Goal: Task Accomplishment & Management: Manage account settings

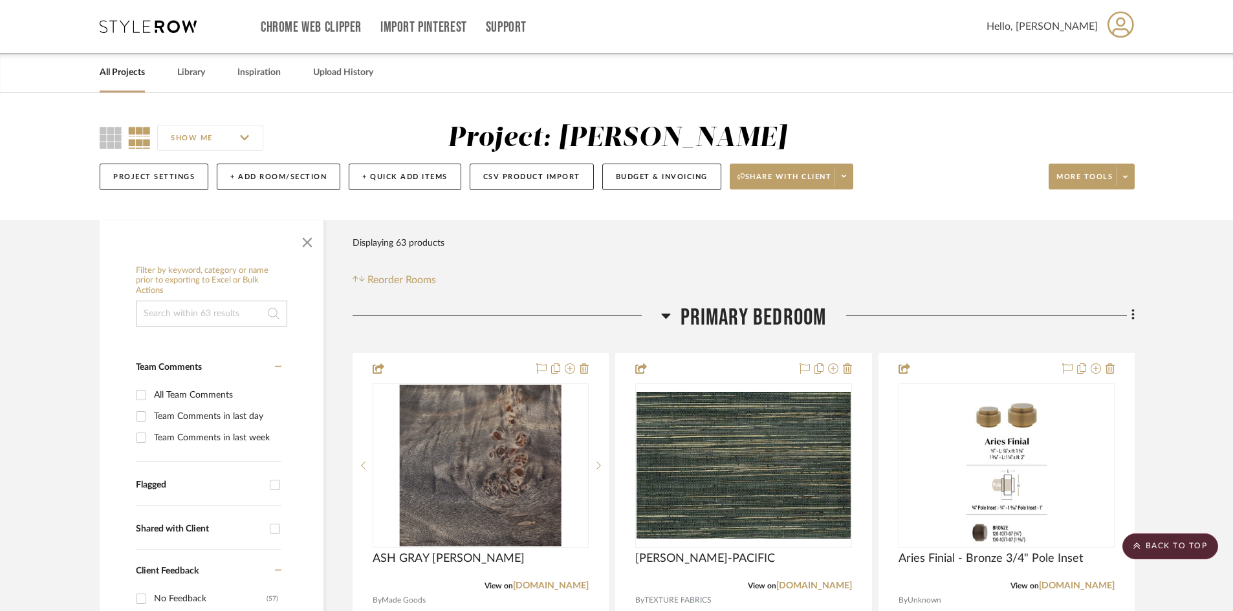
scroll to position [2538, 0]
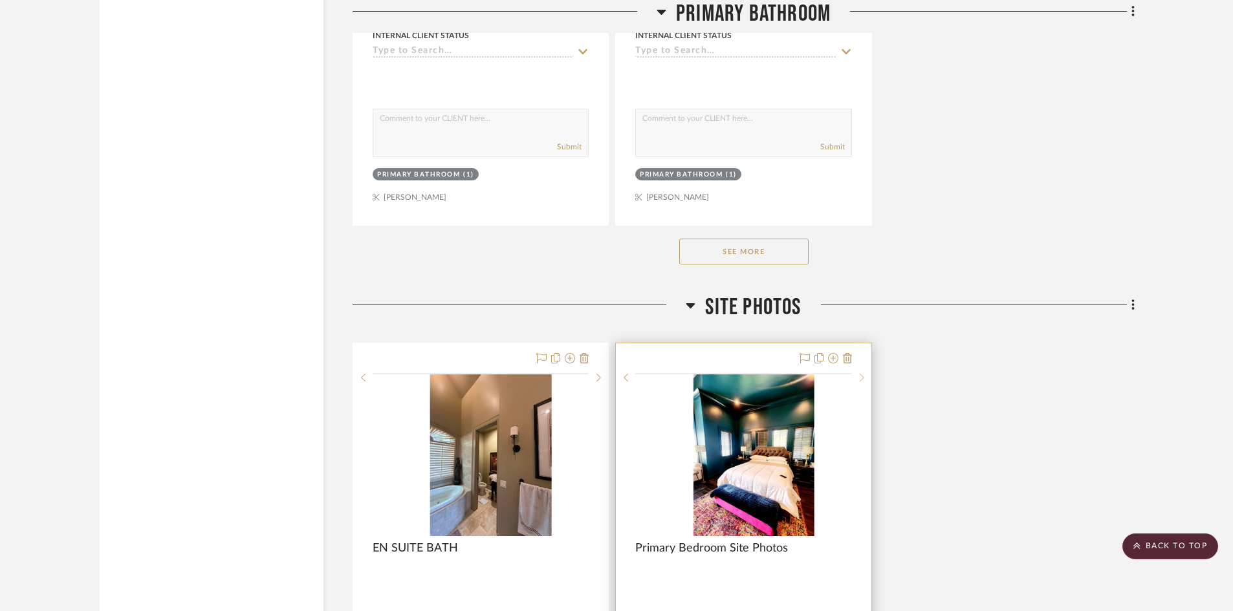
scroll to position [4932, 0]
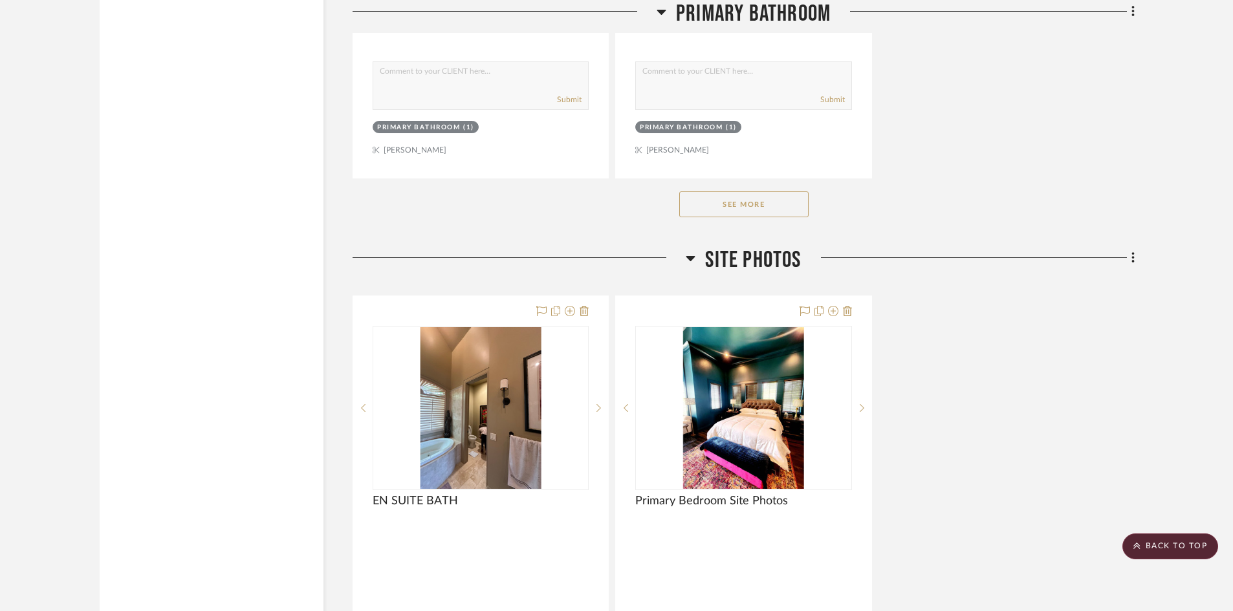
click at [769, 201] on button "See More" at bounding box center [743, 205] width 129 height 26
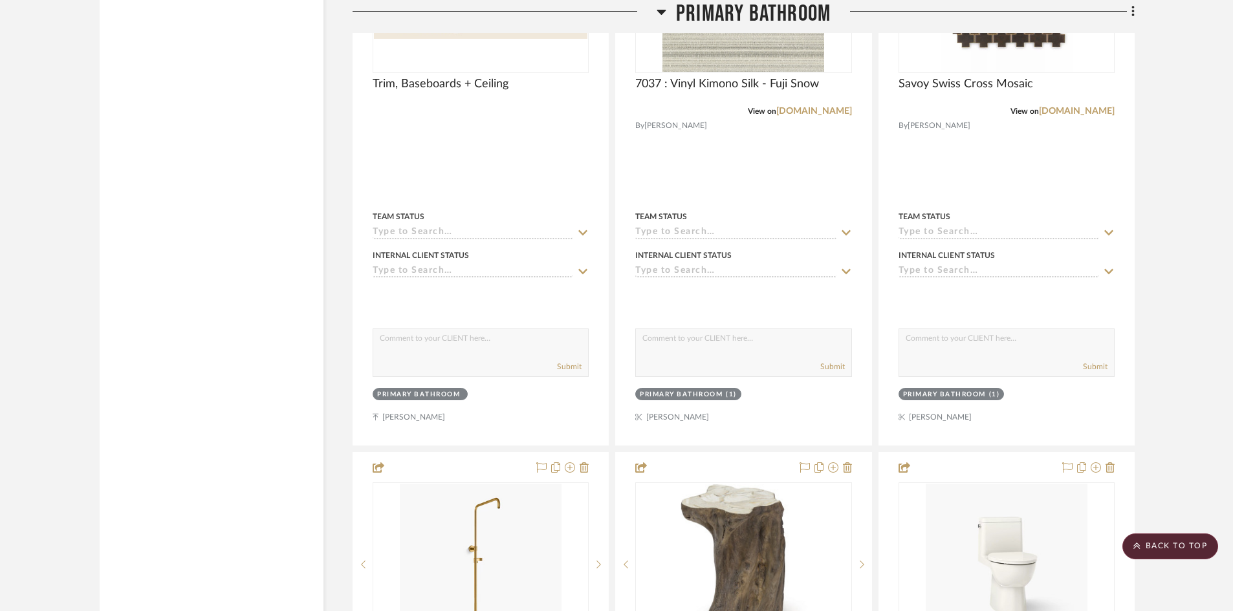
scroll to position [0, 0]
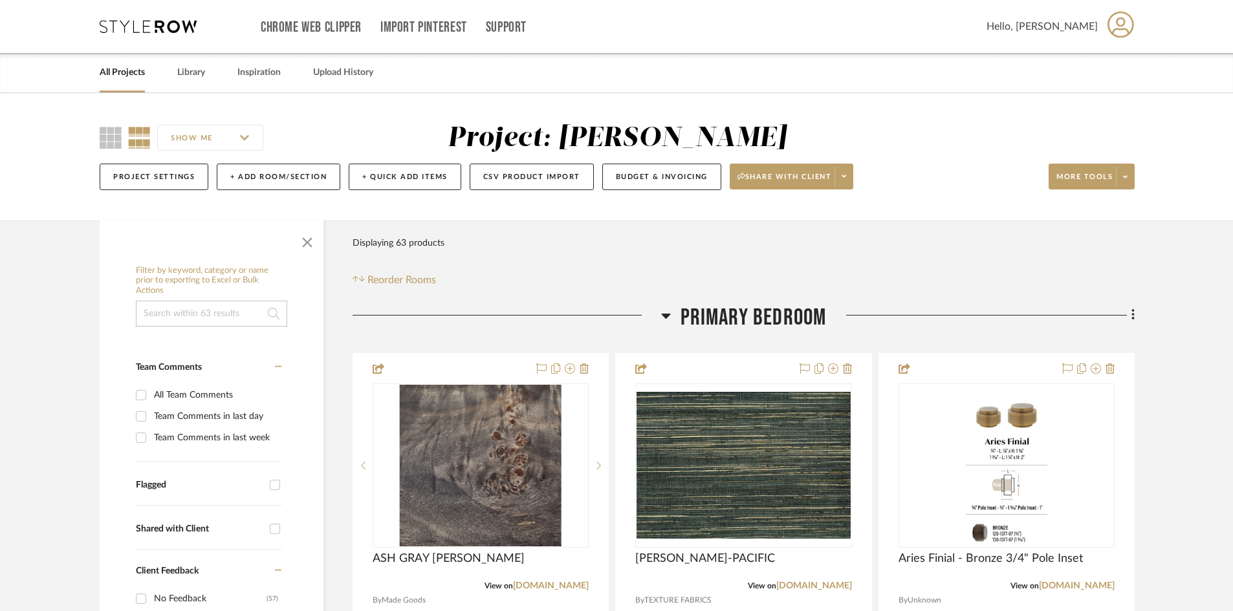
click at [136, 33] on div "Chrome Web Clipper Import Pinterest Support All Projects Library Inspiration Up…" at bounding box center [617, 26] width 1035 height 53
click at [165, 25] on icon at bounding box center [148, 26] width 97 height 13
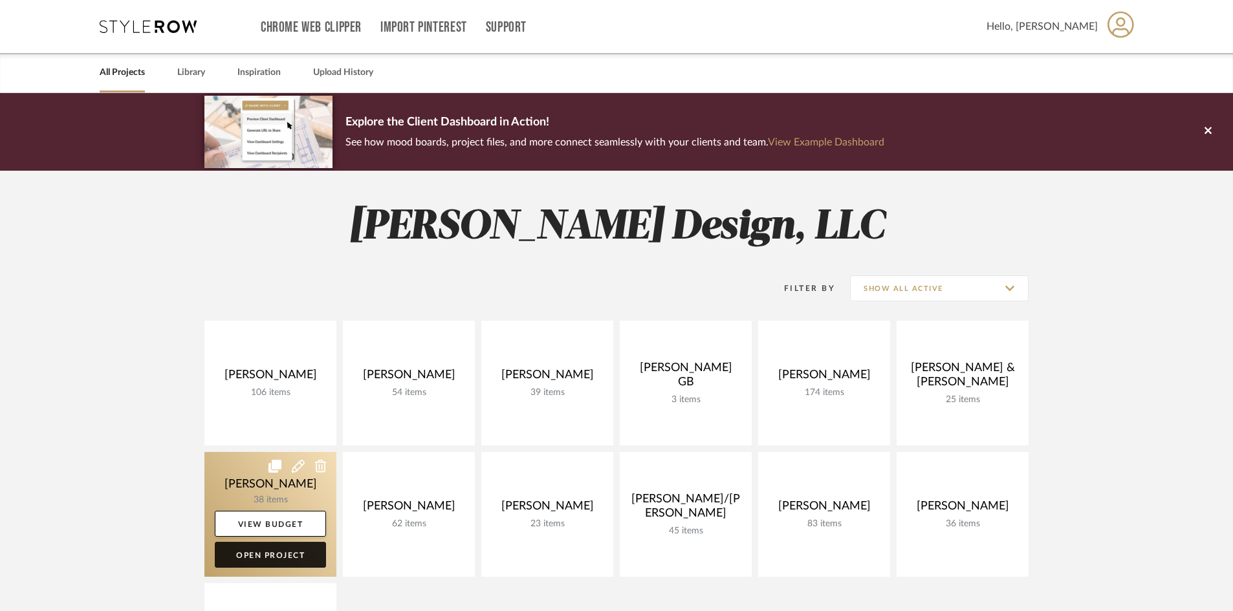
click at [300, 559] on link "Open Project" at bounding box center [270, 555] width 111 height 26
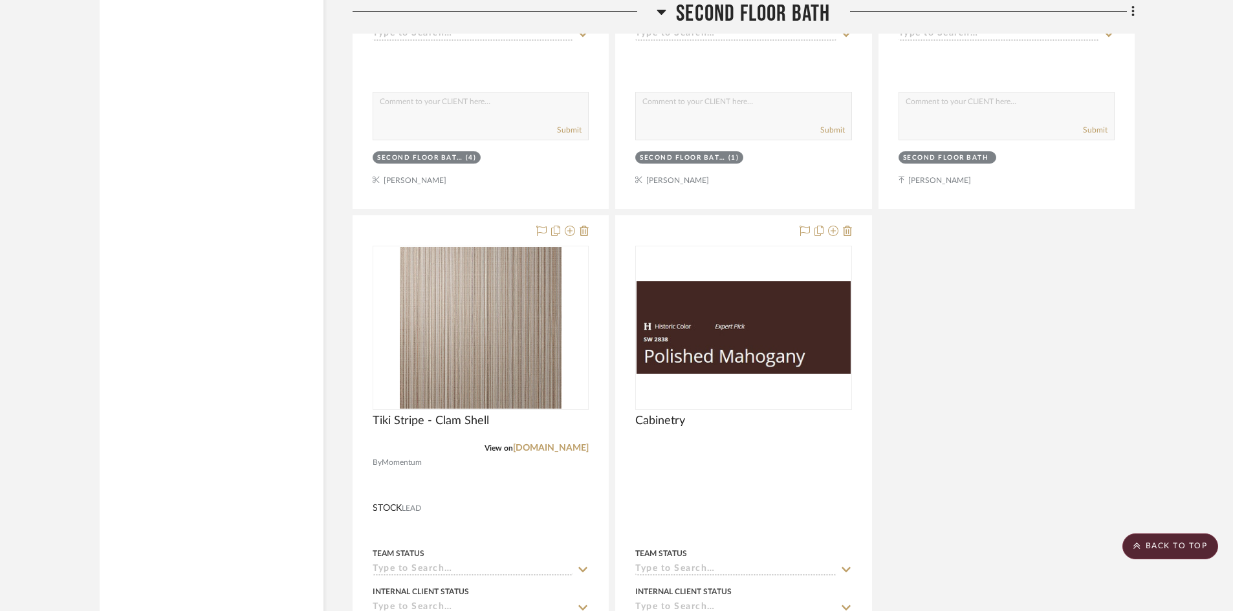
scroll to position [7442, 0]
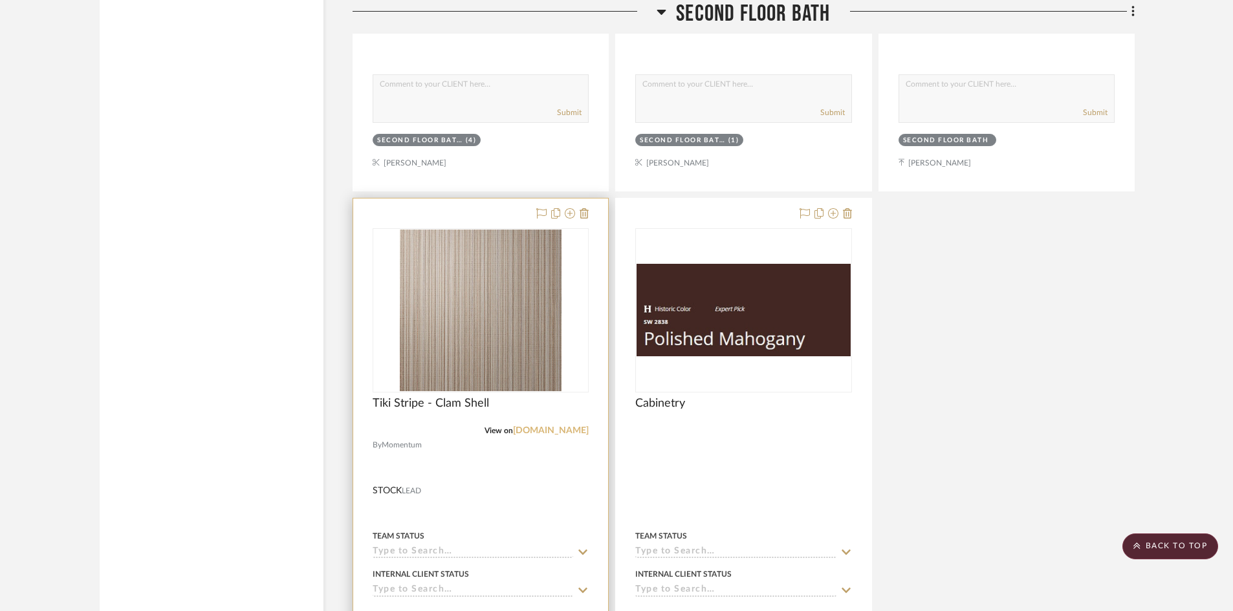
click at [513, 432] on link "[DOMAIN_NAME]" at bounding box center [551, 430] width 76 height 9
click at [490, 470] on div at bounding box center [480, 482] width 255 height 566
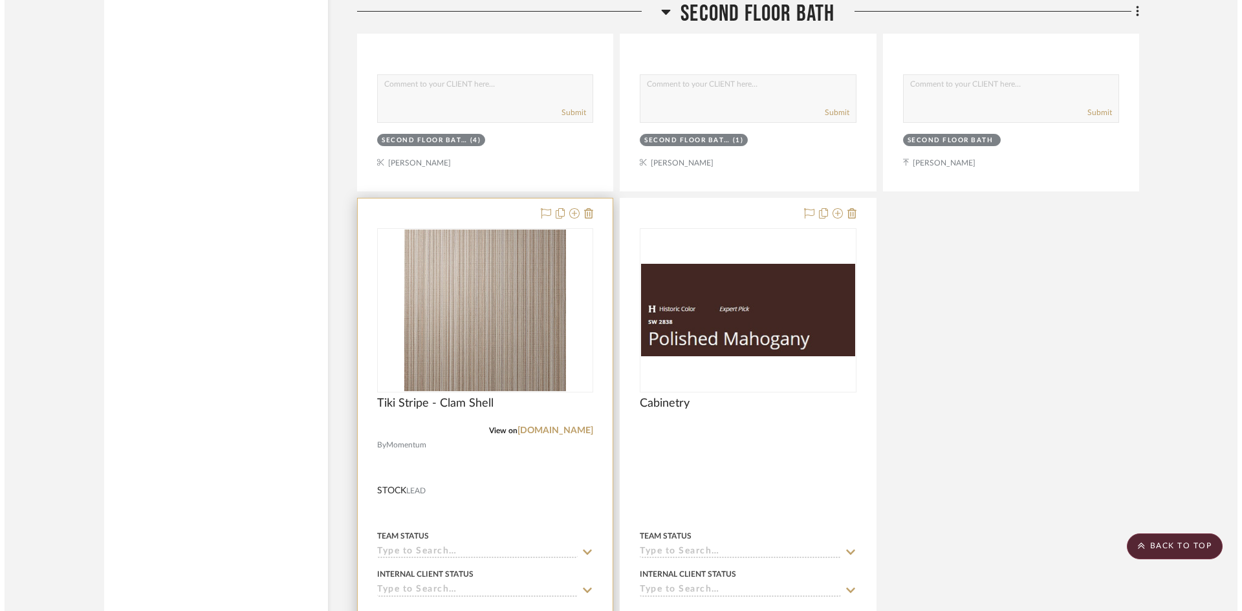
scroll to position [0, 0]
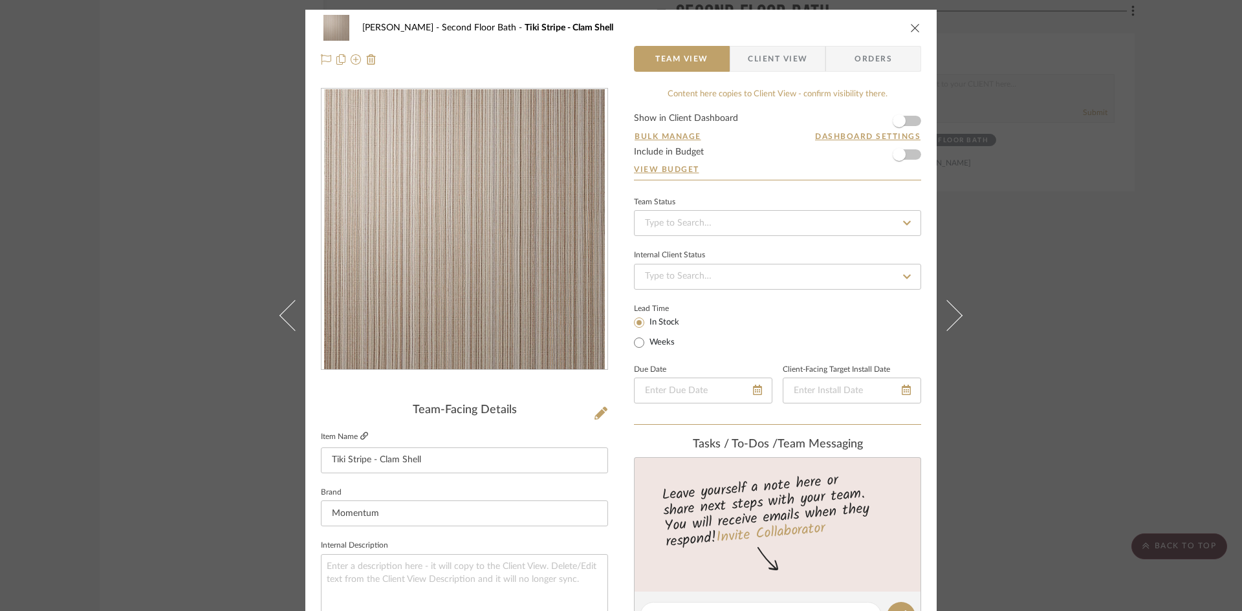
click at [360, 437] on icon at bounding box center [364, 436] width 8 height 8
click at [360, 439] on icon at bounding box center [364, 436] width 8 height 8
click at [911, 29] on icon "close" at bounding box center [915, 28] width 10 height 10
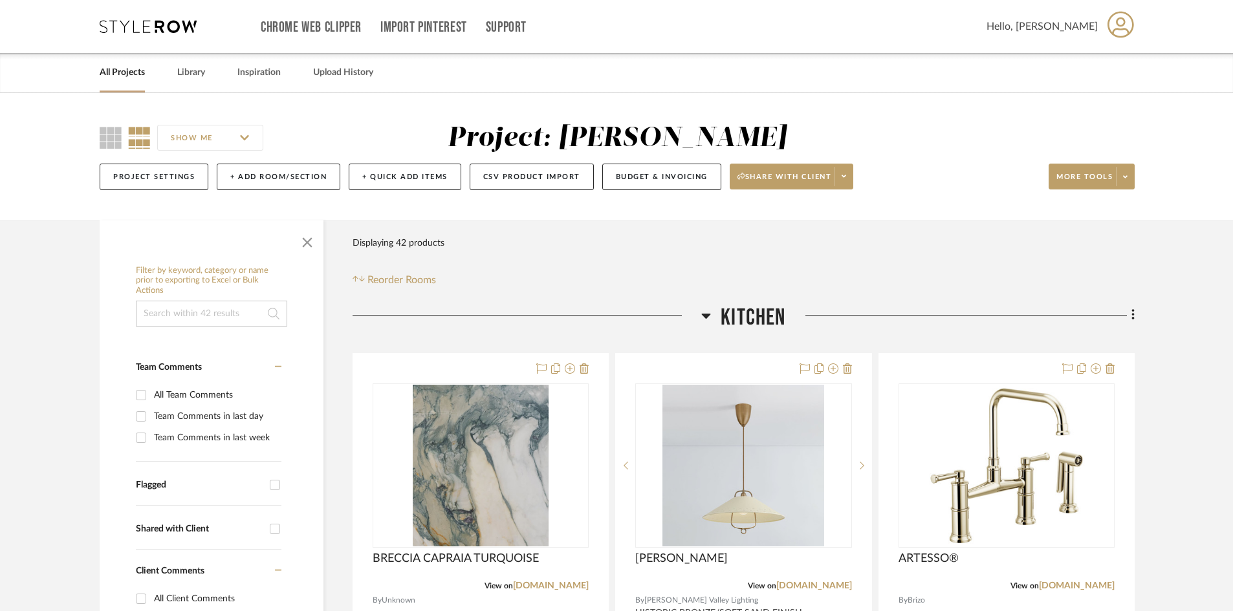
click at [130, 24] on icon at bounding box center [148, 26] width 97 height 13
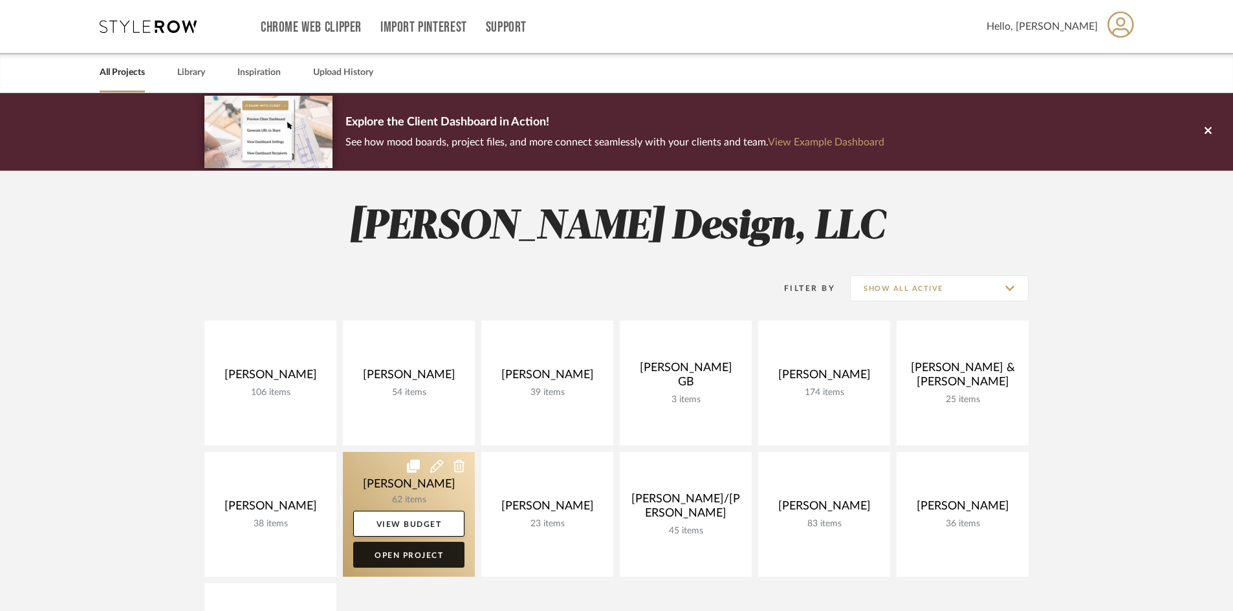
click at [413, 558] on link "Open Project" at bounding box center [408, 555] width 111 height 26
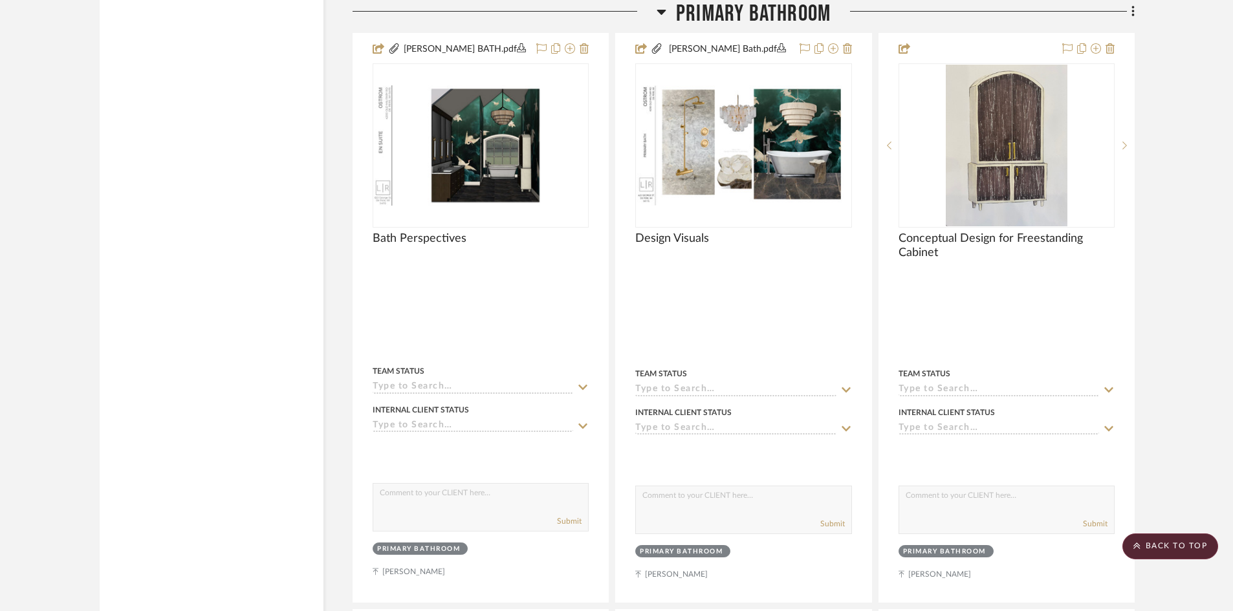
scroll to position [3235, 0]
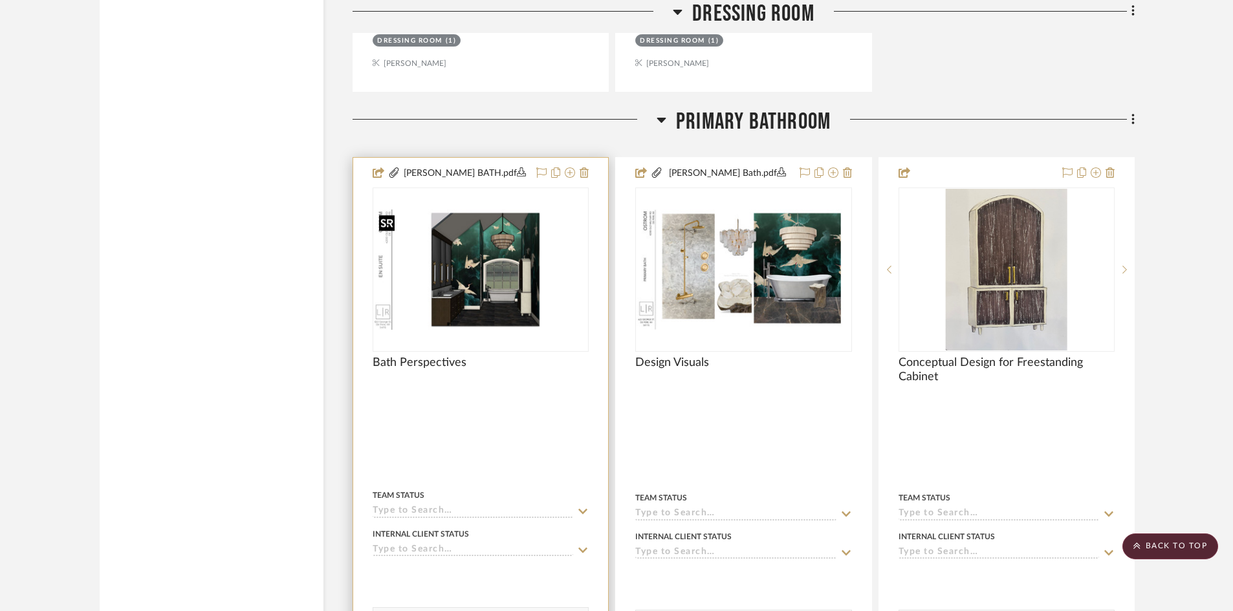
click at [499, 300] on img "0" at bounding box center [481, 270] width 214 height 120
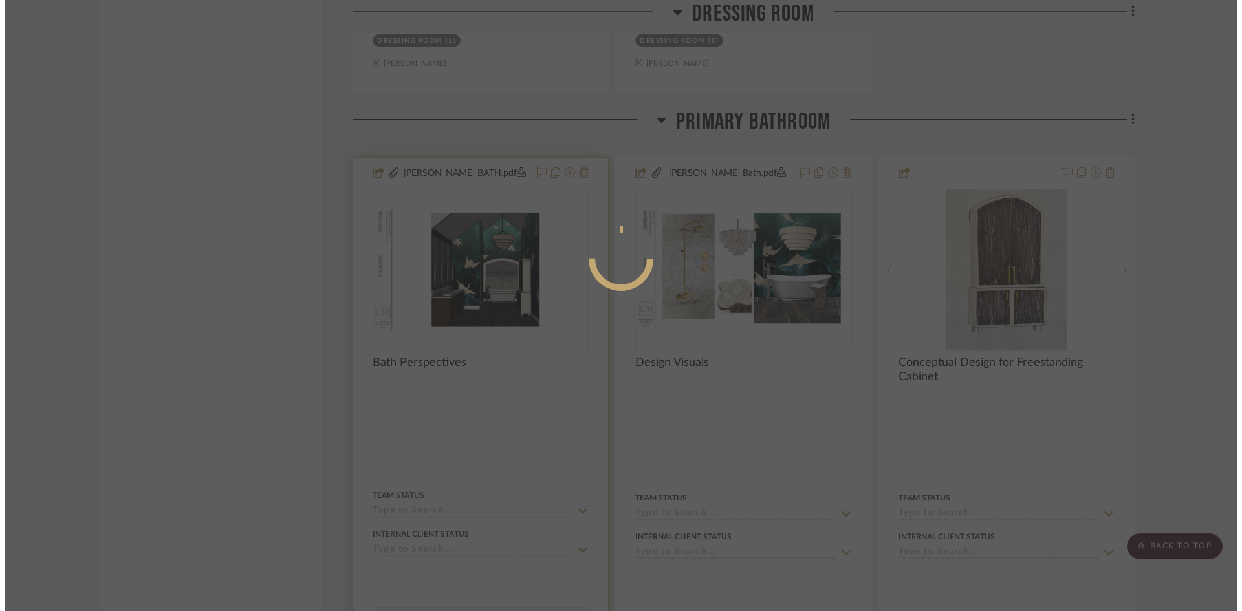
scroll to position [0, 0]
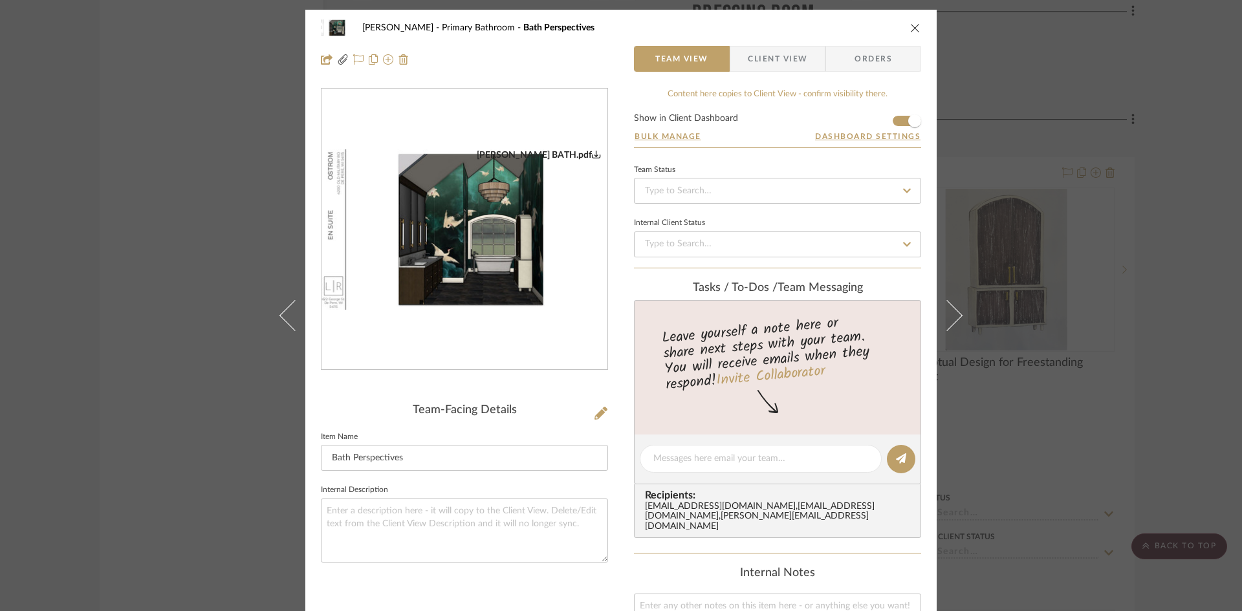
click at [492, 269] on img "0" at bounding box center [465, 229] width 286 height 161
click at [913, 28] on icon "close" at bounding box center [915, 28] width 10 height 10
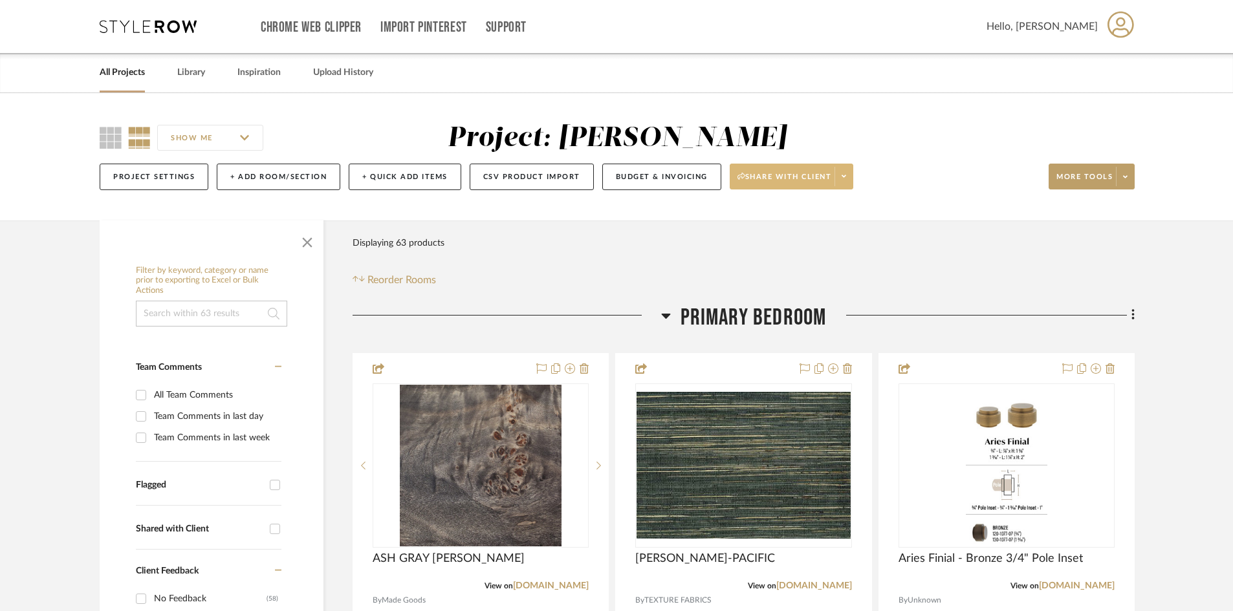
click at [844, 175] on icon at bounding box center [844, 176] width 5 height 7
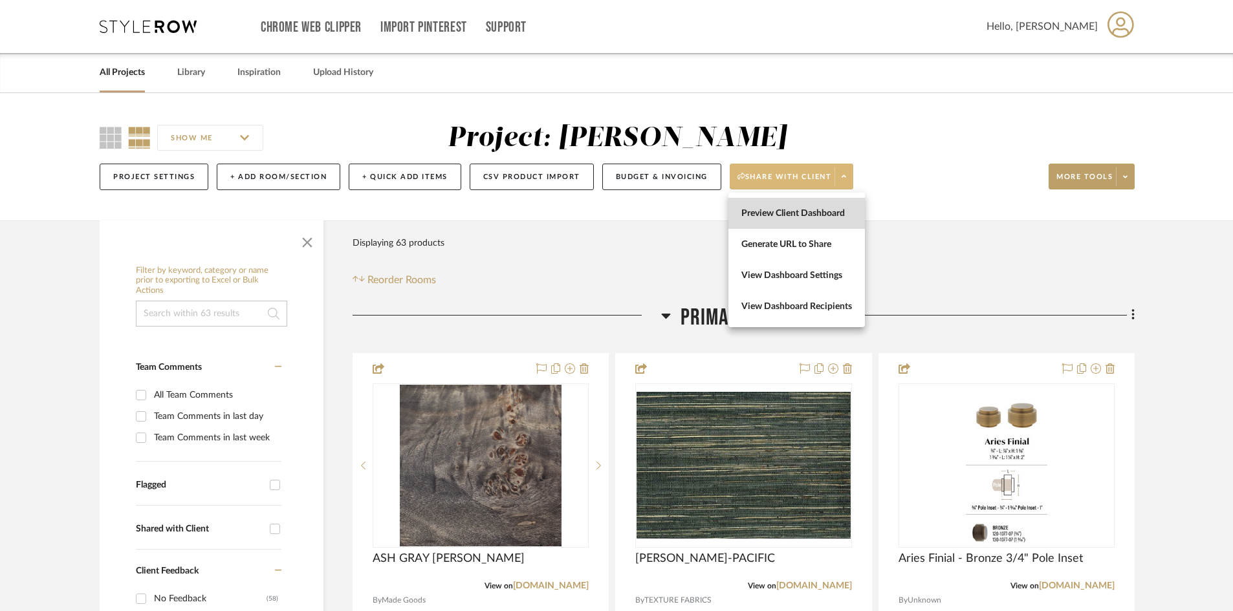
click at [815, 215] on span "Preview Client Dashboard" at bounding box center [797, 213] width 111 height 11
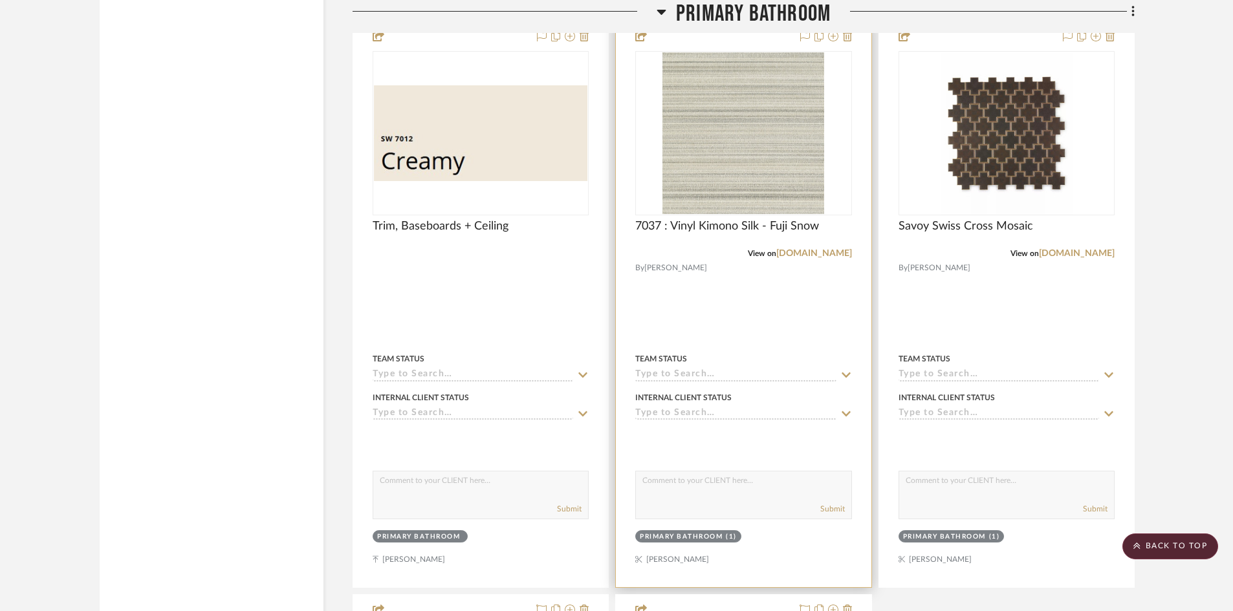
scroll to position [3947, 0]
click at [783, 310] on div at bounding box center [743, 306] width 255 height 566
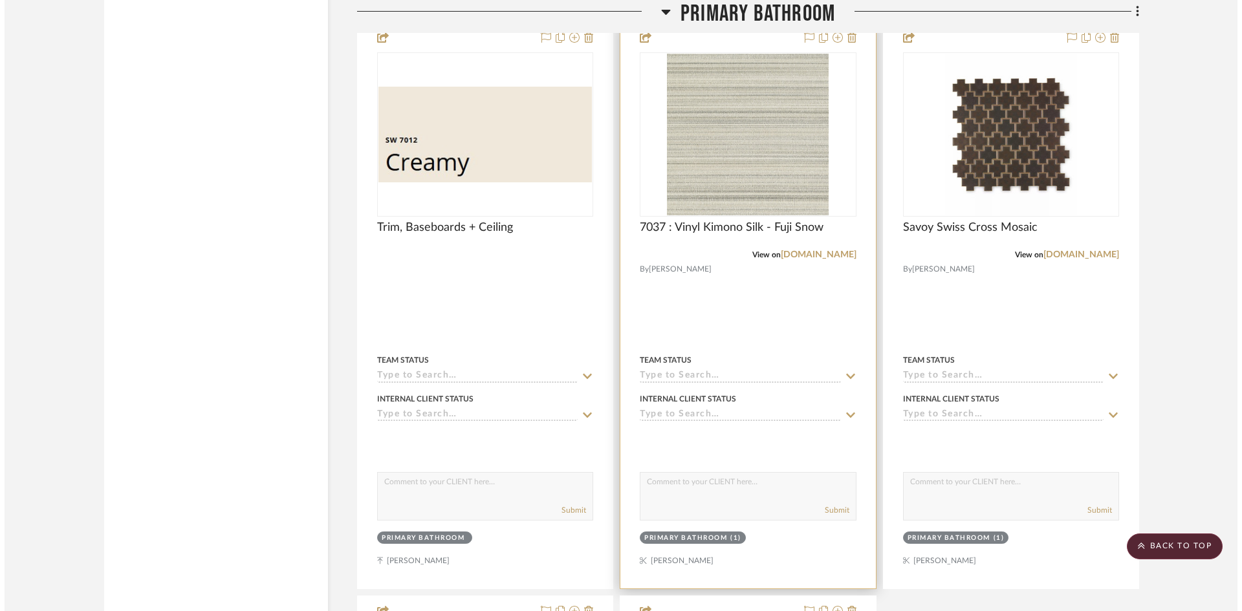
scroll to position [0, 0]
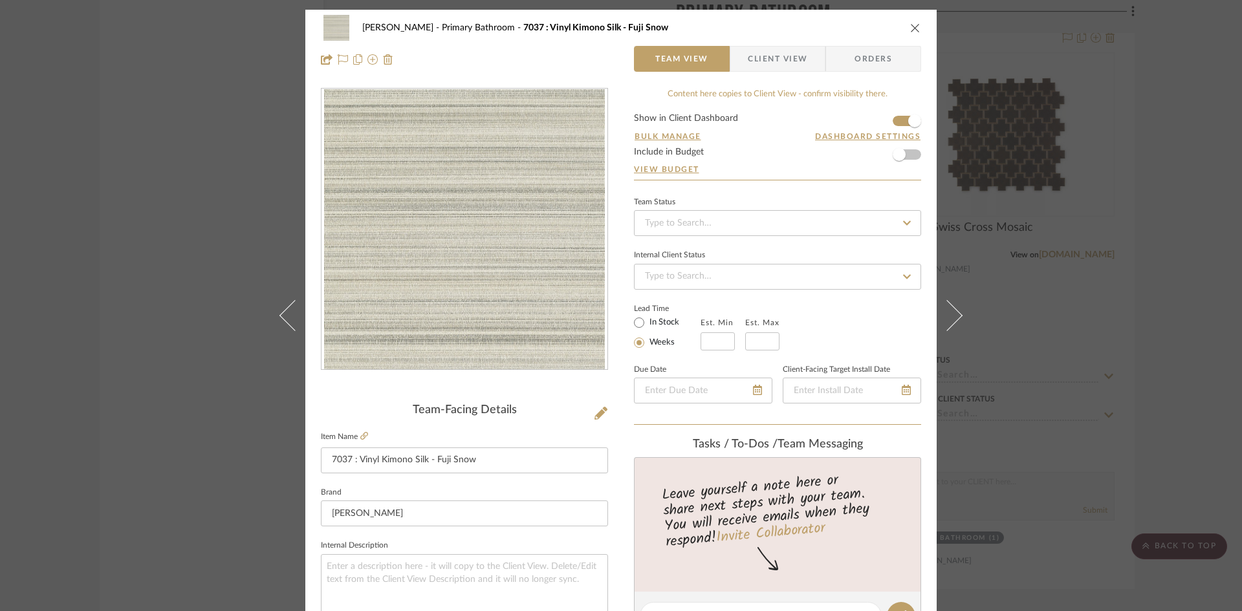
click at [784, 67] on span "Client View" at bounding box center [778, 59] width 60 height 26
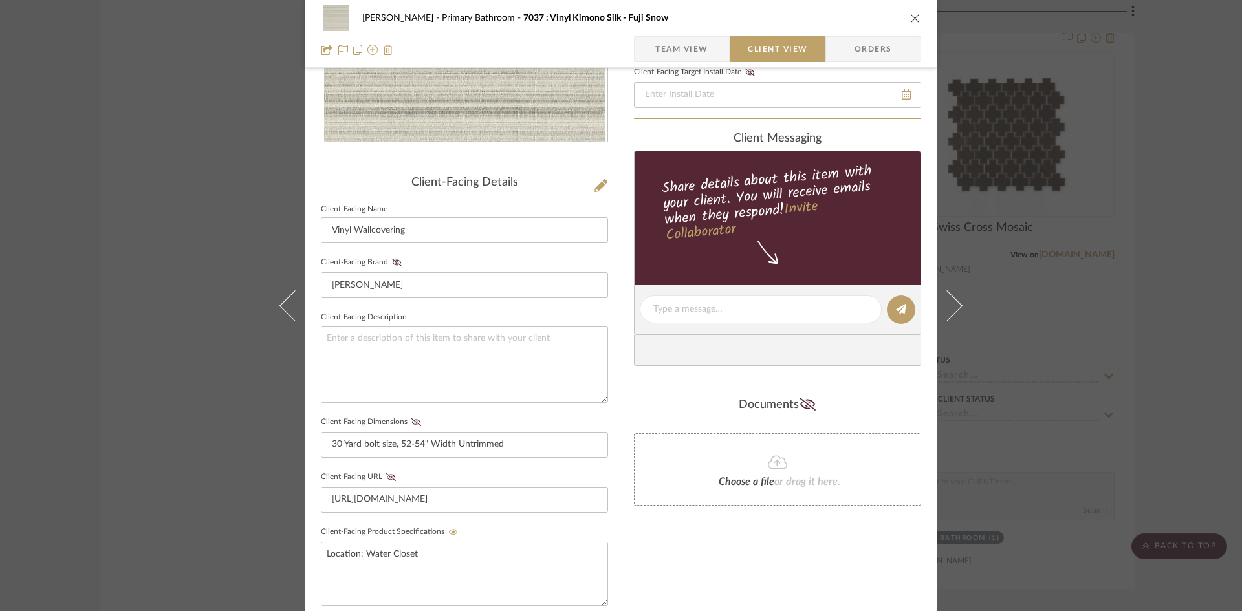
scroll to position [259, 0]
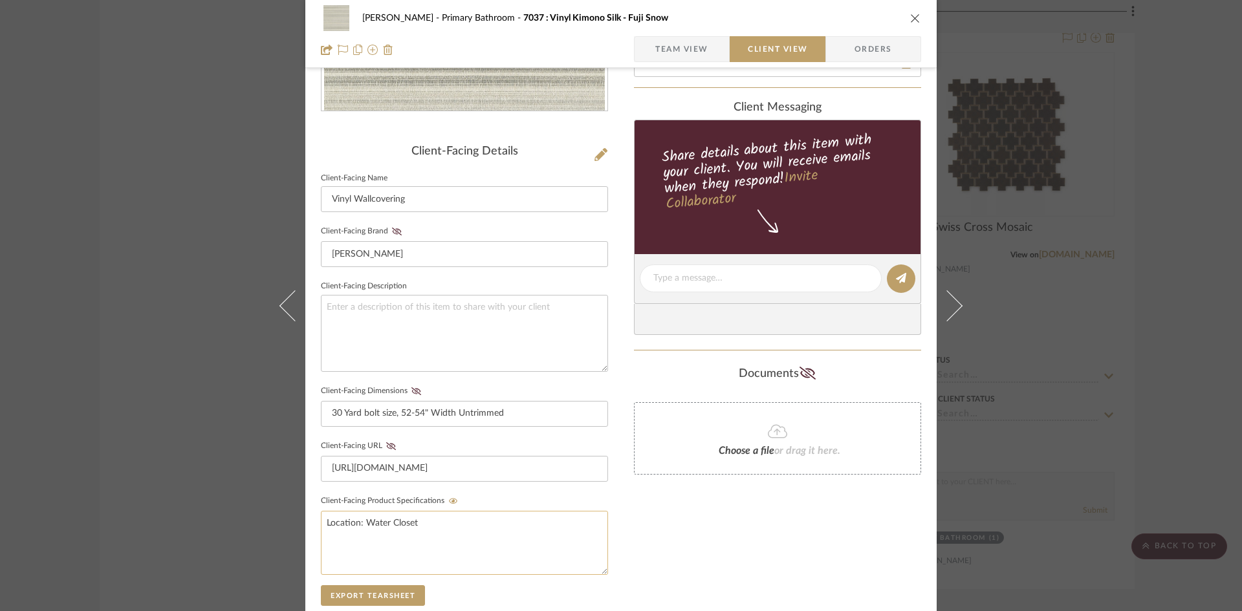
click at [474, 529] on textarea "Location: Water Closet" at bounding box center [464, 543] width 287 height 64
drag, startPoint x: 425, startPoint y: 525, endPoint x: 302, endPoint y: 522, distance: 123.0
click at [305, 522] on div "[PERSON_NAME] Primary Bathroom 7037 : Vinyl Kimono Silk - Fuji Snow Team View C…" at bounding box center [621, 289] width 632 height 1077
click at [353, 325] on textarea at bounding box center [464, 333] width 287 height 77
paste textarea "Location: Water Closet"
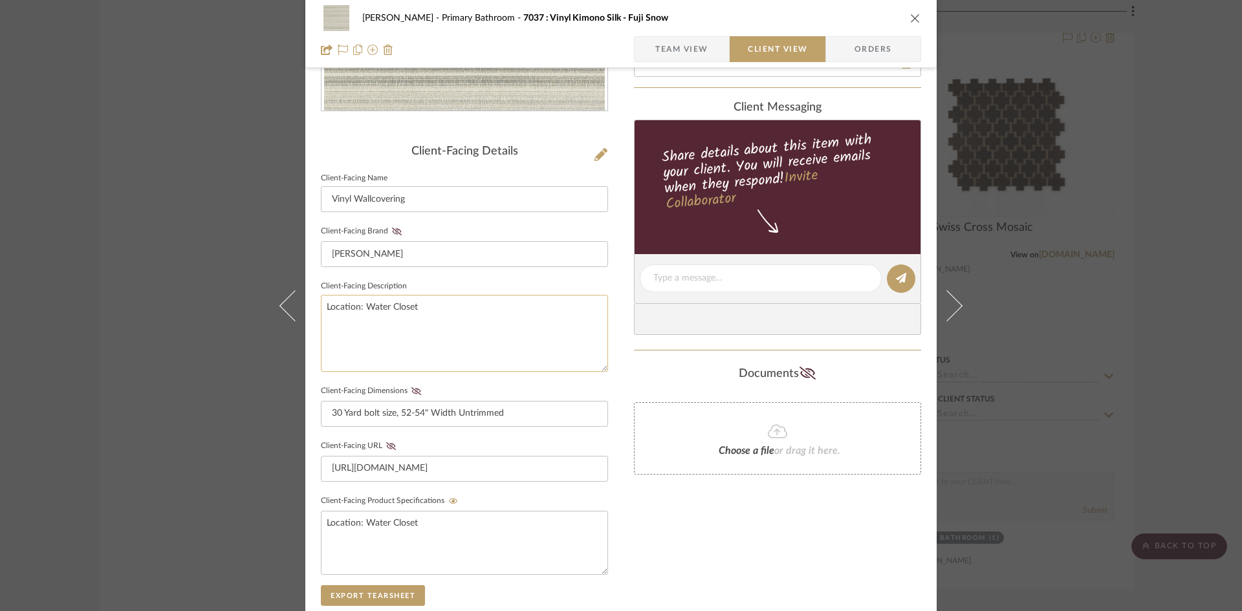
click at [498, 323] on textarea "Location: Water Closet" at bounding box center [464, 333] width 287 height 77
type textarea "Location: Water Closet"
click at [664, 526] on div "Only content on this tab can share to Dashboard. Click eyeball icon to show or …" at bounding box center [777, 302] width 287 height 947
click at [913, 19] on icon "close" at bounding box center [915, 18] width 10 height 10
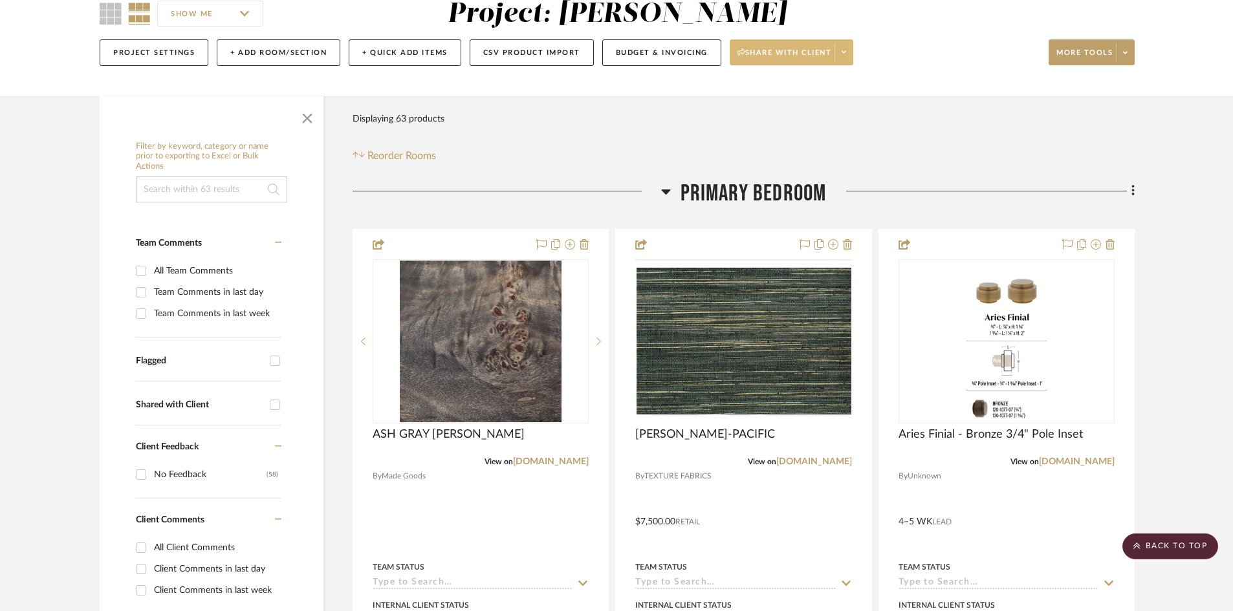
scroll to position [0, 0]
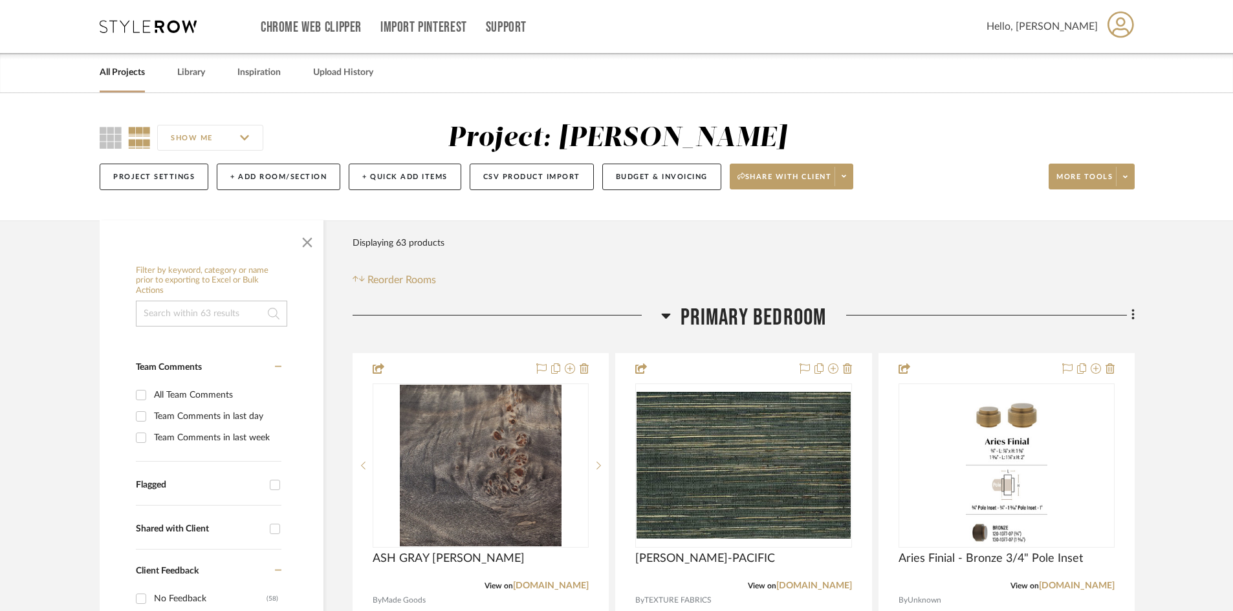
click at [850, 177] on span at bounding box center [844, 176] width 18 height 19
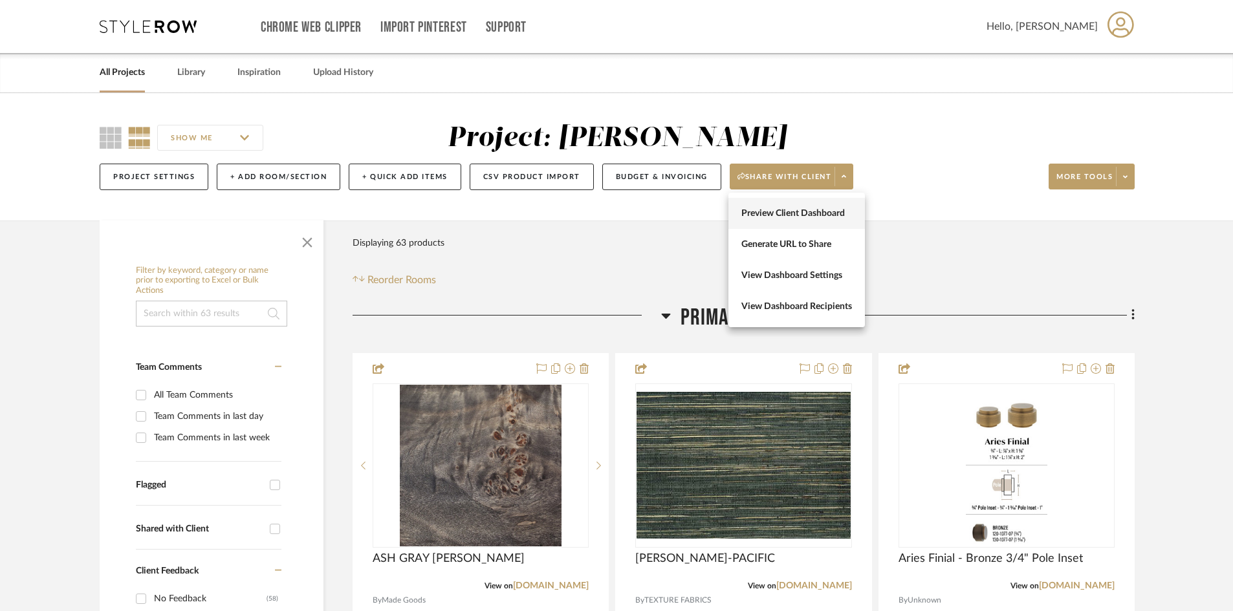
click at [790, 210] on span "Preview Client Dashboard" at bounding box center [797, 213] width 111 height 11
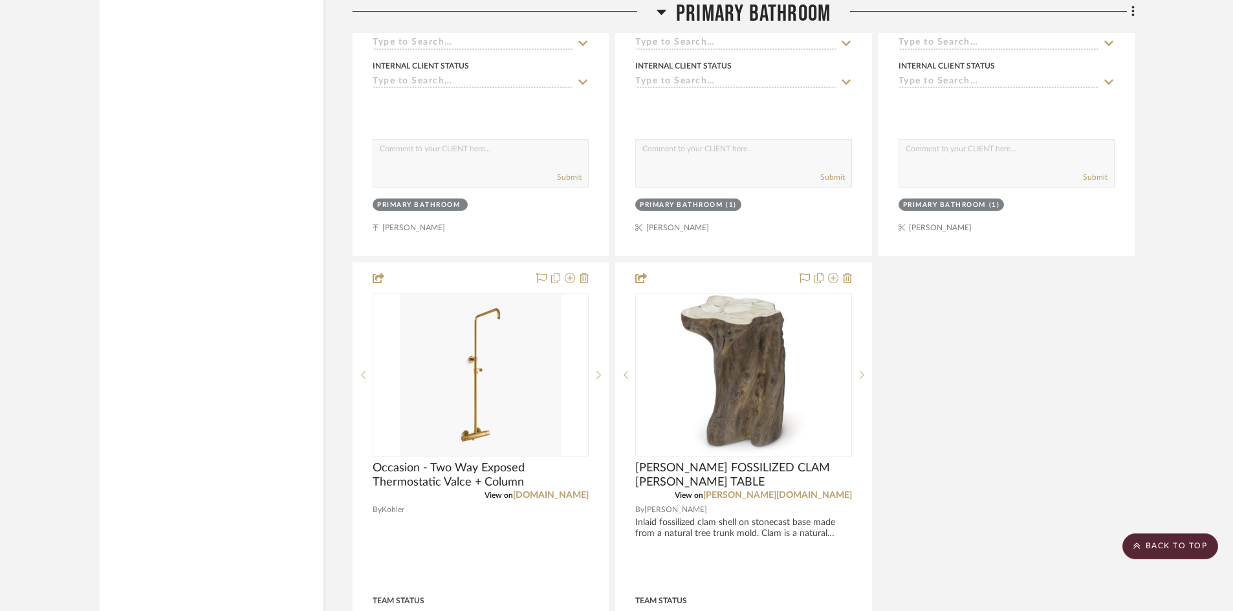
scroll to position [4471, 0]
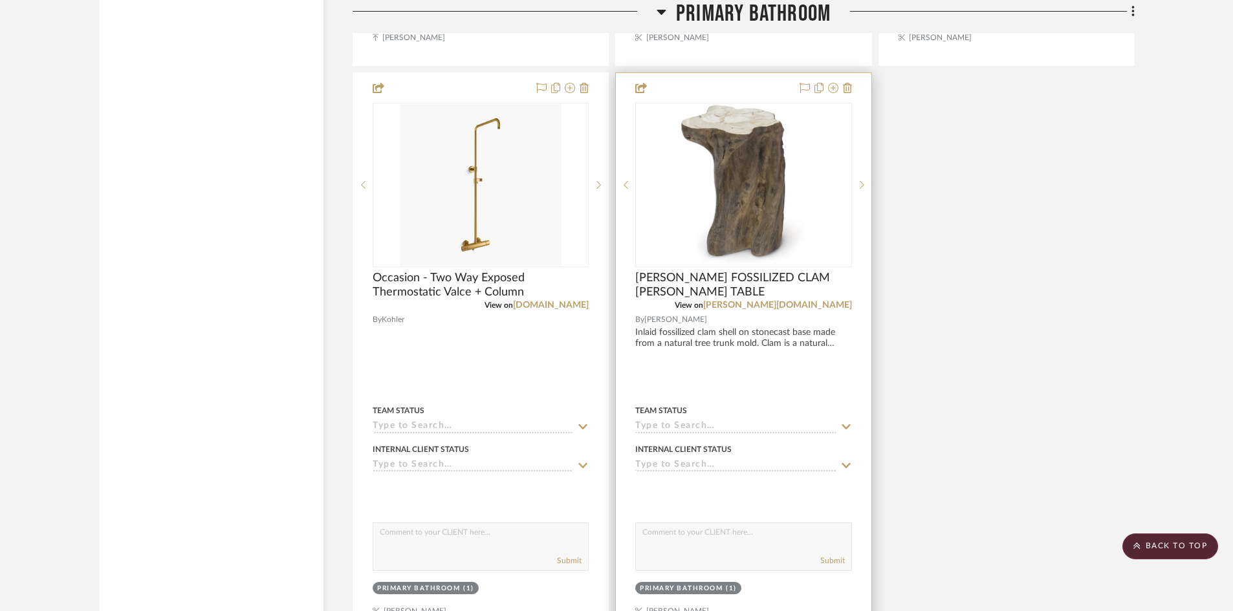
click at [735, 369] on div at bounding box center [743, 356] width 255 height 566
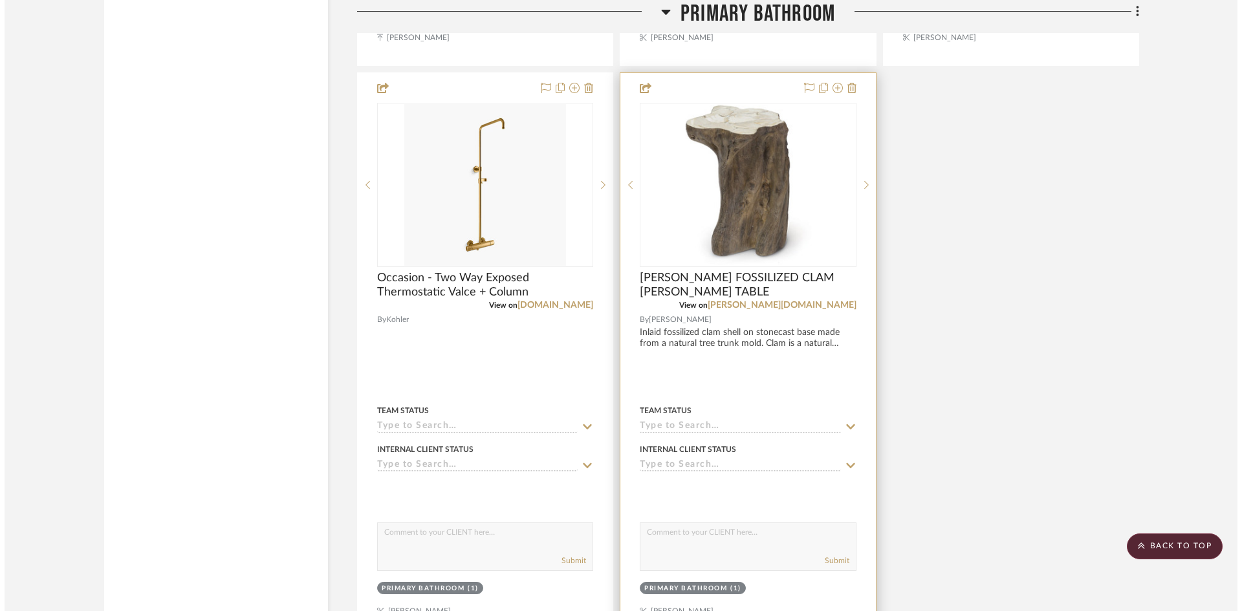
scroll to position [0, 0]
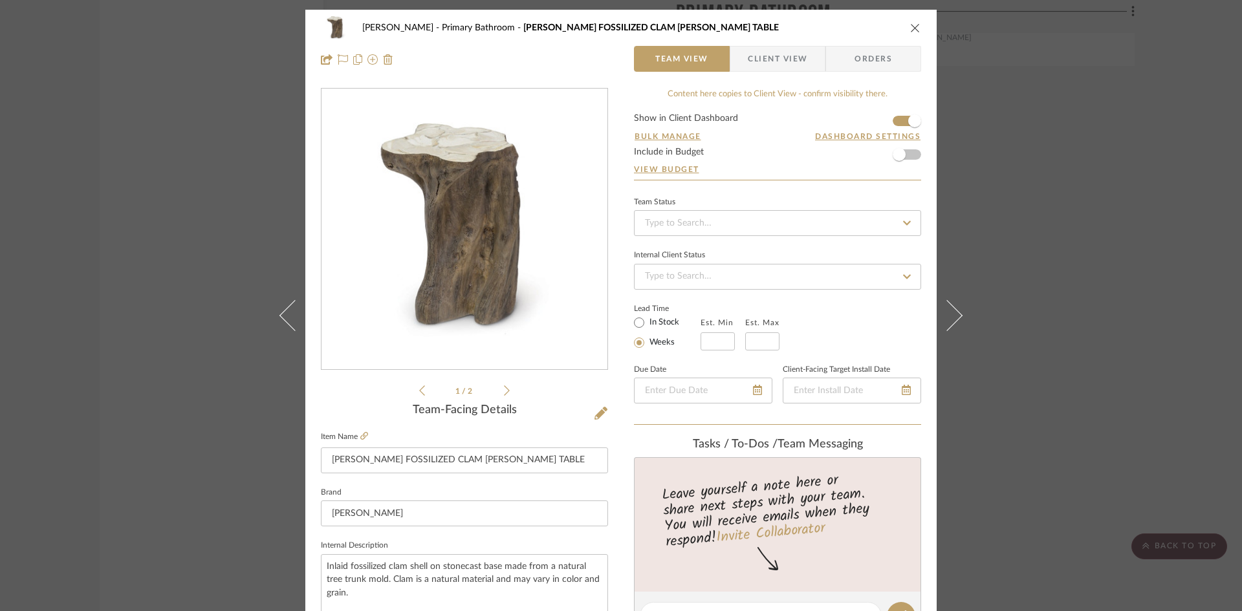
click at [780, 61] on span "Client View" at bounding box center [778, 59] width 60 height 26
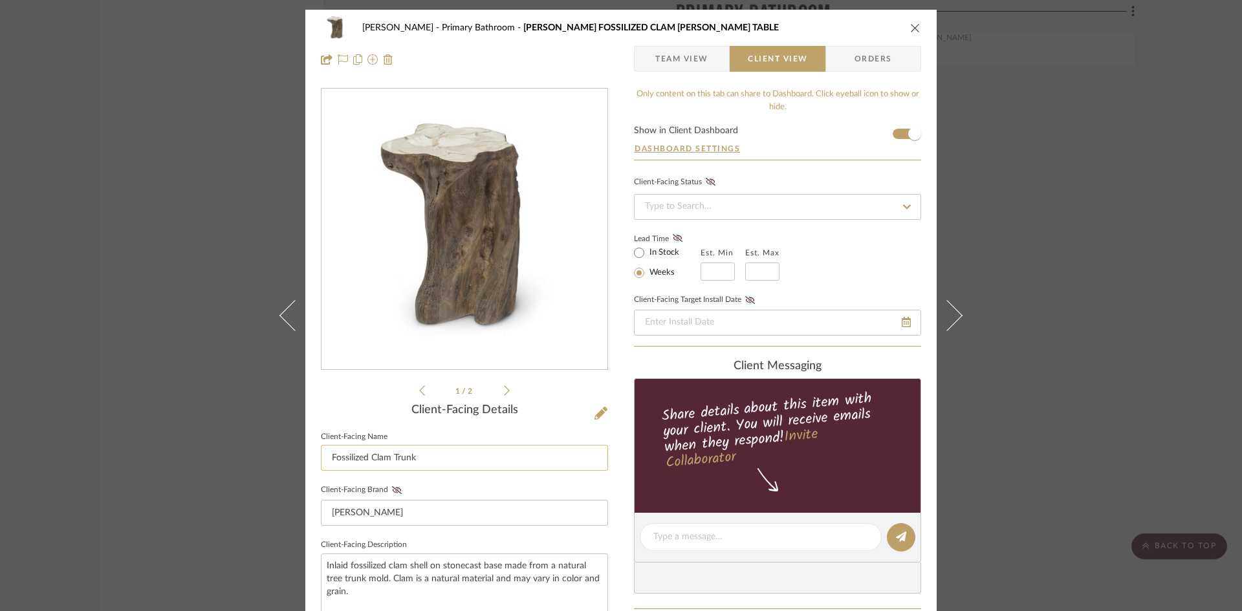
click at [387, 458] on input "Fossilized Clam Trunk" at bounding box center [464, 458] width 287 height 26
drag, startPoint x: 434, startPoint y: 455, endPoint x: 574, endPoint y: 447, distance: 140.6
click at [572, 448] on input "Fossilized Clam Shell Table Trunk" at bounding box center [464, 458] width 287 height 26
type input "Fossilized Clam Shell Table"
click at [622, 468] on div "[PERSON_NAME] Primary Bathroom CHLOE FOSSILIZED CLAM [PERSON_NAME] TABLE Team V…" at bounding box center [621, 548] width 632 height 1077
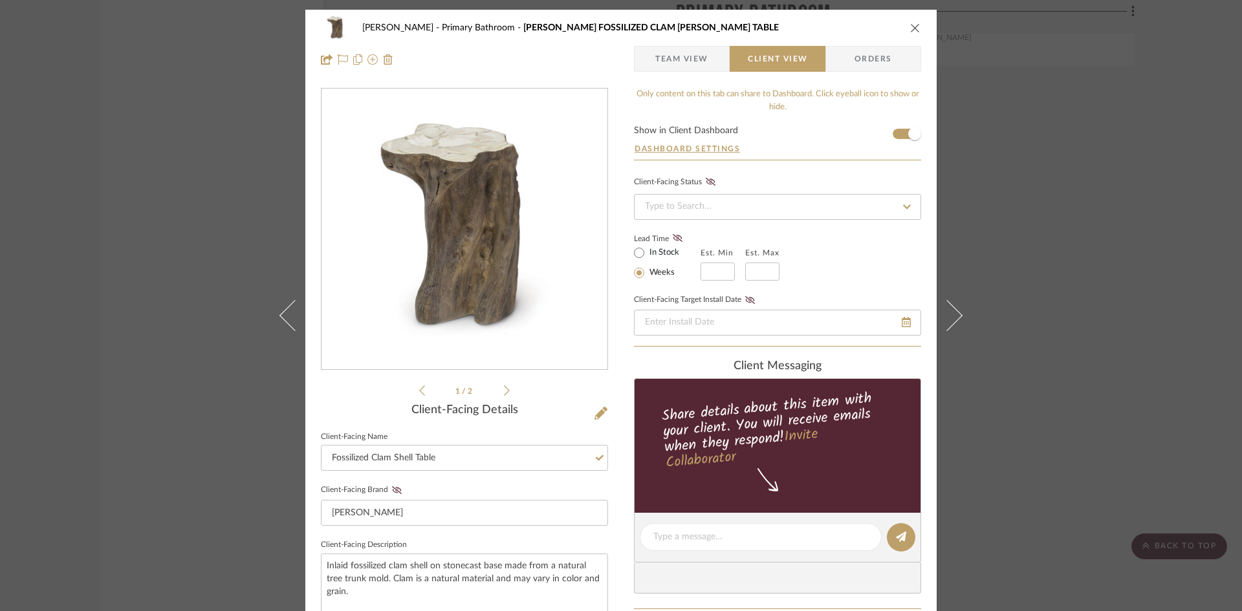
click at [622, 477] on div "[PERSON_NAME] Primary Bathroom CHLOE FOSSILIZED CLAM [PERSON_NAME] TABLE Team V…" at bounding box center [621, 548] width 632 height 1077
click at [911, 26] on icon "close" at bounding box center [915, 28] width 10 height 10
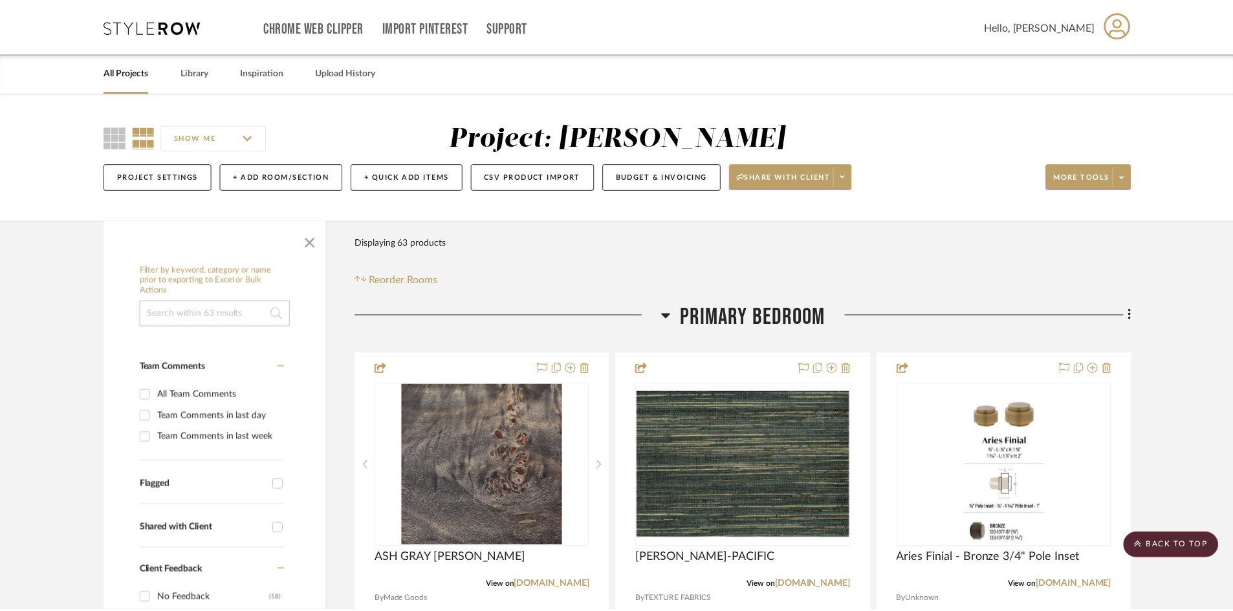
scroll to position [4471, 0]
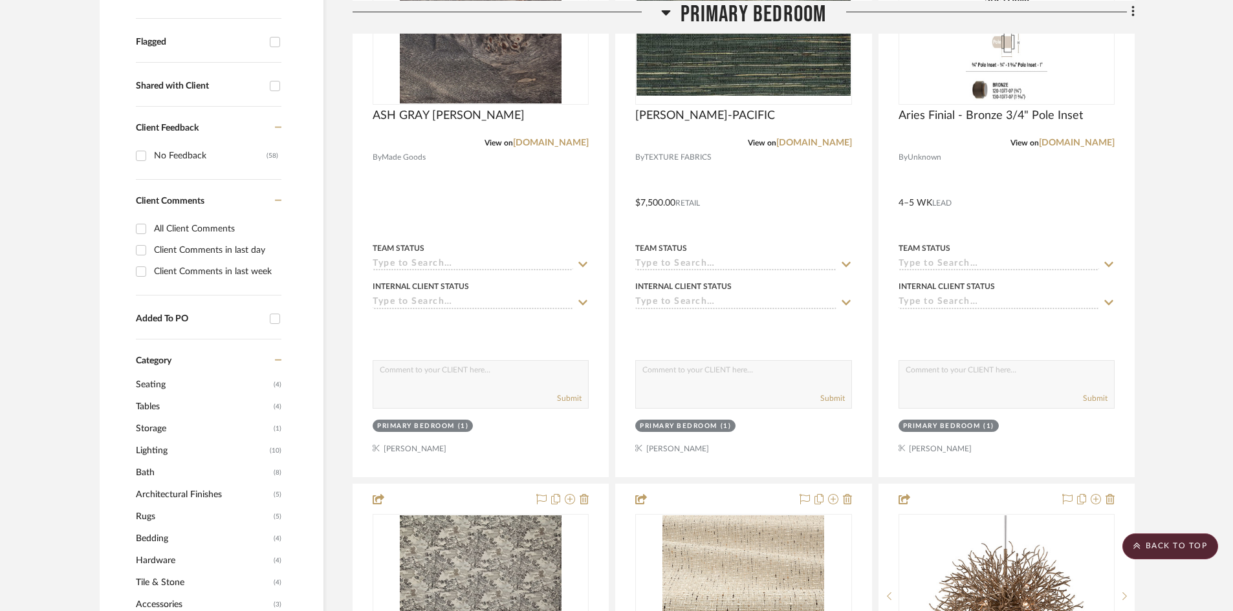
scroll to position [0, 0]
